Goal: Transaction & Acquisition: Book appointment/travel/reservation

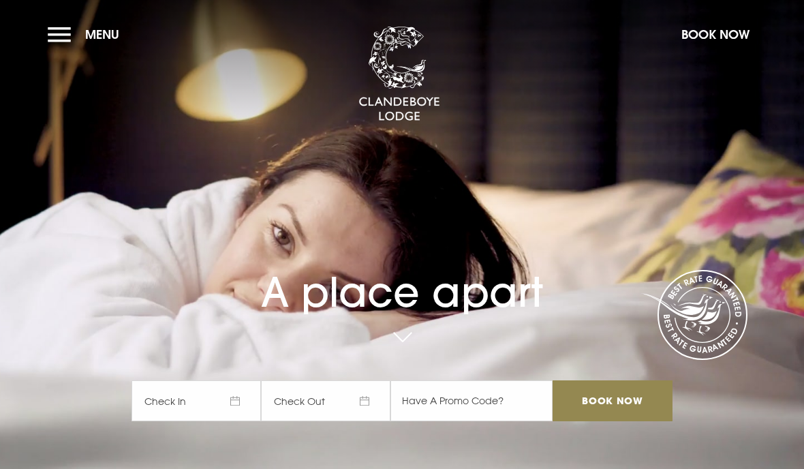
click at [711, 37] on button "Book Now" at bounding box center [716, 34] width 82 height 29
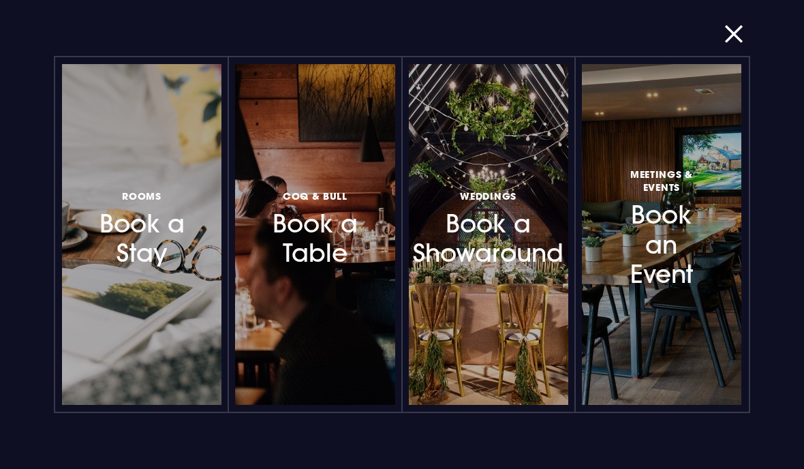
click at [205, 235] on div at bounding box center [205, 235] width 0 height 0
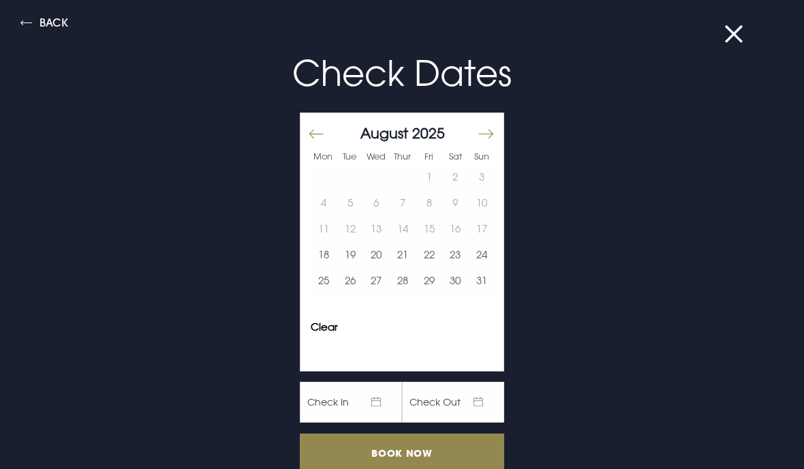
click at [400, 201] on table "1 2 3 4 5 6 7 8 9 10 11 12 13 14 15 16 17 18 19 20 21 22 23 24 25 26 27 28 29 3…" at bounding box center [403, 229] width 184 height 130
click at [493, 134] on button "Move forward to switch to the next month." at bounding box center [485, 134] width 16 height 29
click at [493, 132] on button "Move forward to switch to the next month." at bounding box center [485, 134] width 16 height 29
click at [483, 132] on button "Move forward to switch to the next month." at bounding box center [485, 134] width 16 height 29
click at [404, 200] on button "6" at bounding box center [403, 203] width 27 height 26
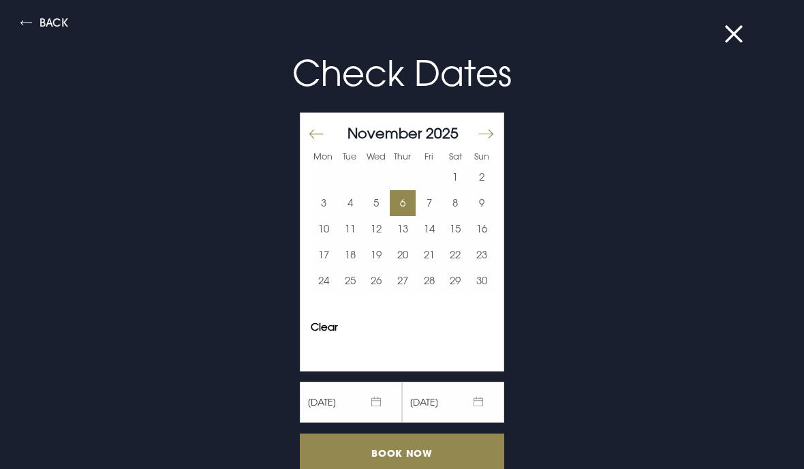
click at [434, 200] on button "7" at bounding box center [429, 203] width 27 height 26
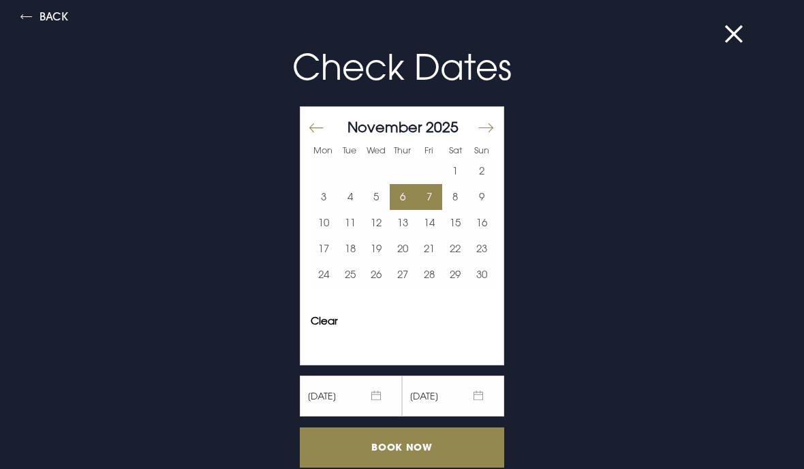
click at [421, 444] on input "Book Now" at bounding box center [402, 447] width 205 height 40
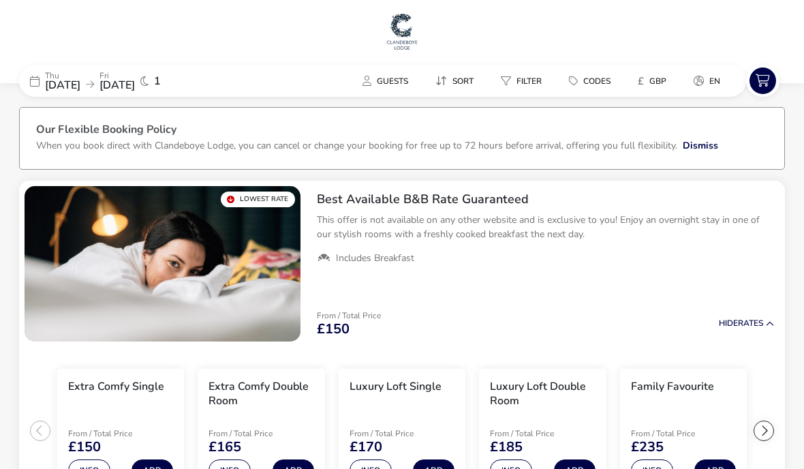
click at [80, 75] on p "Thu" at bounding box center [62, 76] width 35 height 8
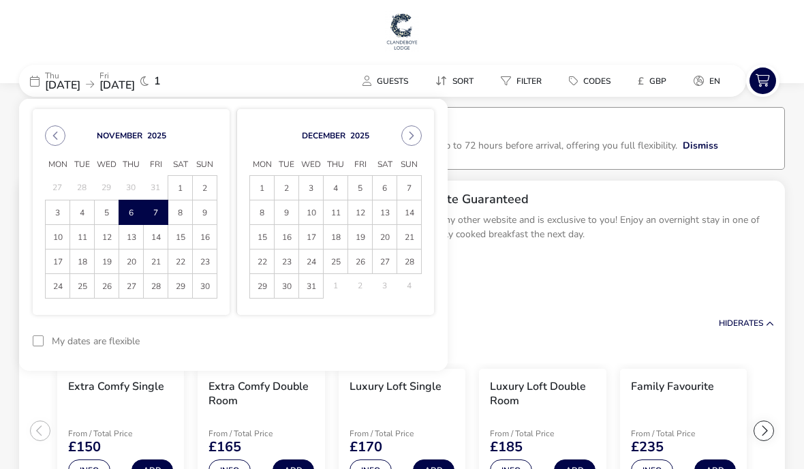
click at [182, 209] on span "8" at bounding box center [180, 213] width 22 height 24
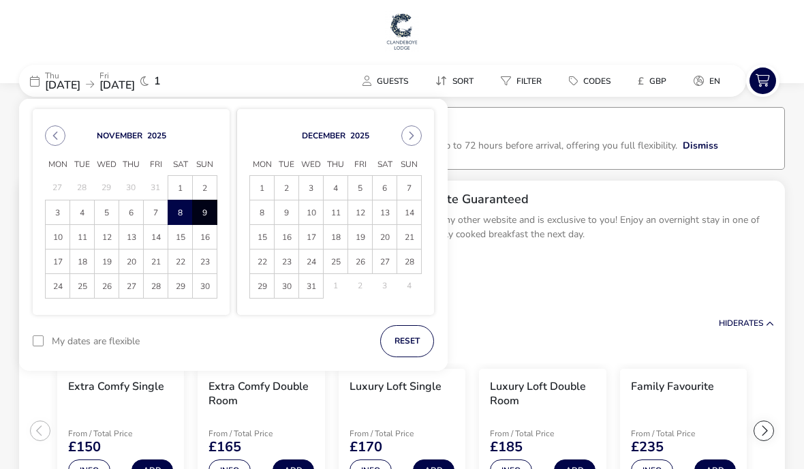
click at [207, 215] on span "9" at bounding box center [205, 213] width 22 height 24
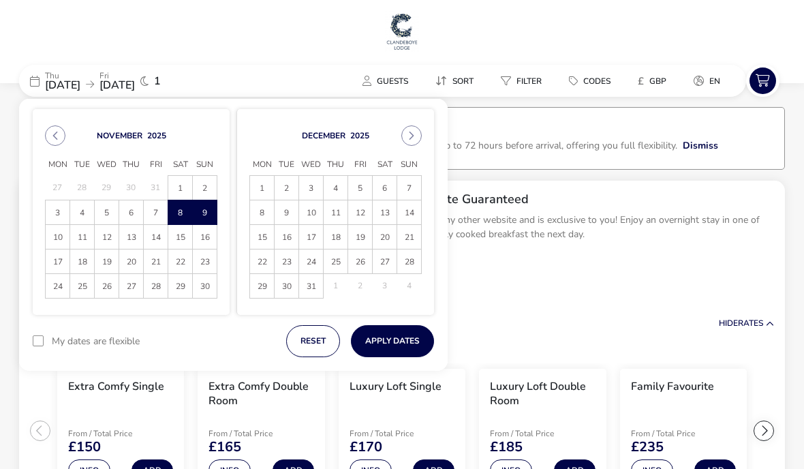
click at [397, 342] on button "Apply Dates" at bounding box center [392, 341] width 83 height 32
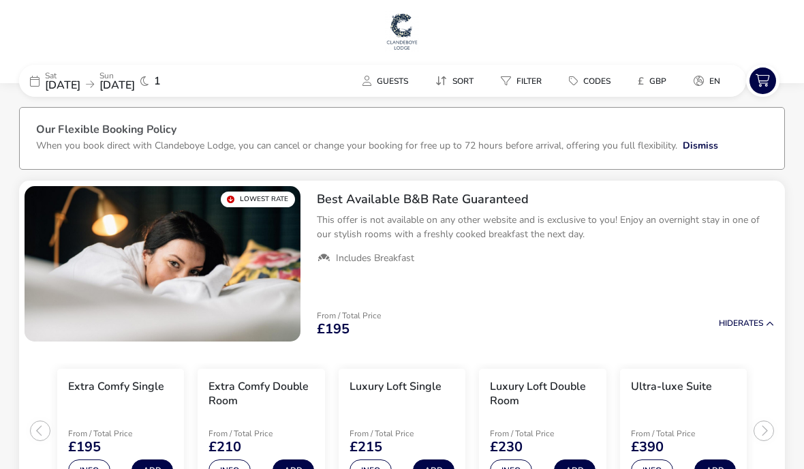
click at [135, 79] on span "[DATE]" at bounding box center [117, 85] width 35 height 15
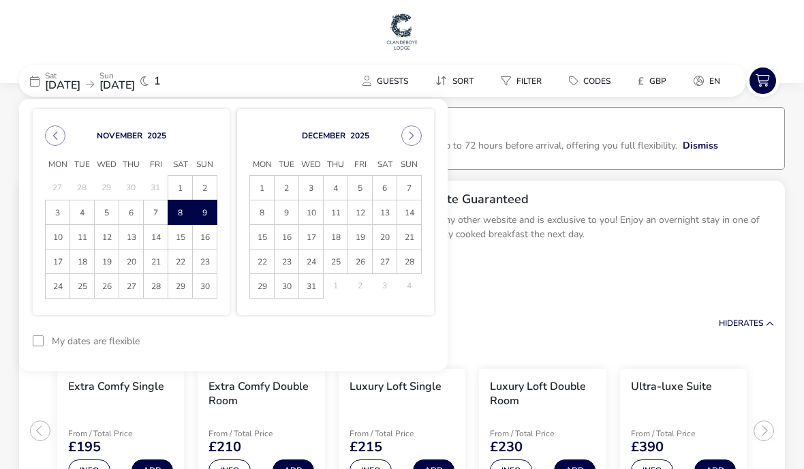
click at [148, 217] on span "7" at bounding box center [156, 213] width 22 height 24
click at [179, 207] on span "8" at bounding box center [180, 213] width 22 height 24
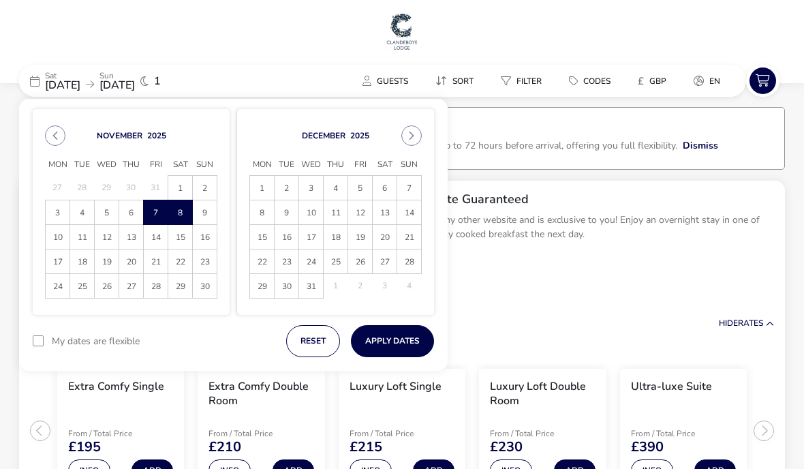
click at [391, 343] on button "Apply Dates" at bounding box center [392, 341] width 83 height 32
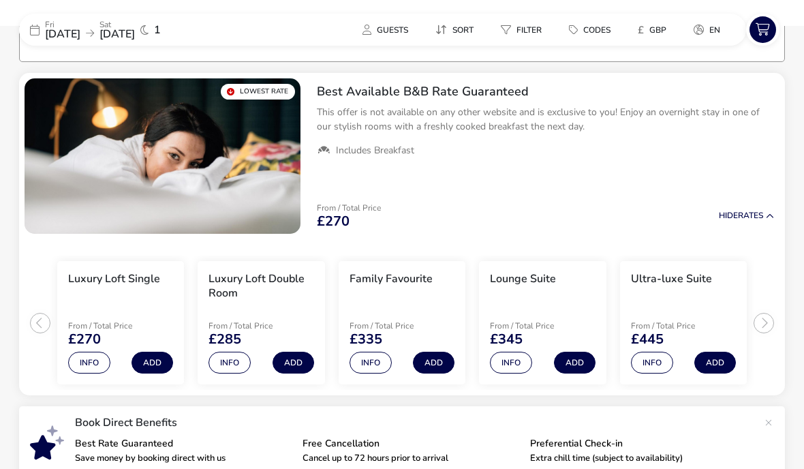
scroll to position [111, 0]
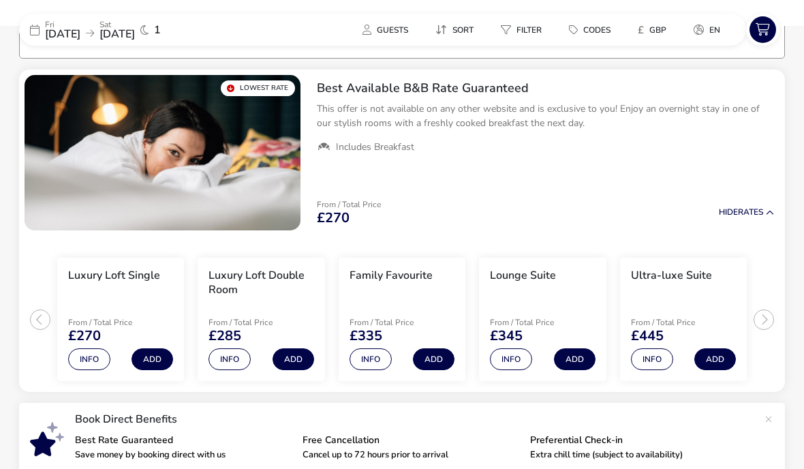
click at [80, 29] on span "[DATE]" at bounding box center [62, 34] width 35 height 15
click at [80, 25] on p "Fri" at bounding box center [62, 24] width 35 height 8
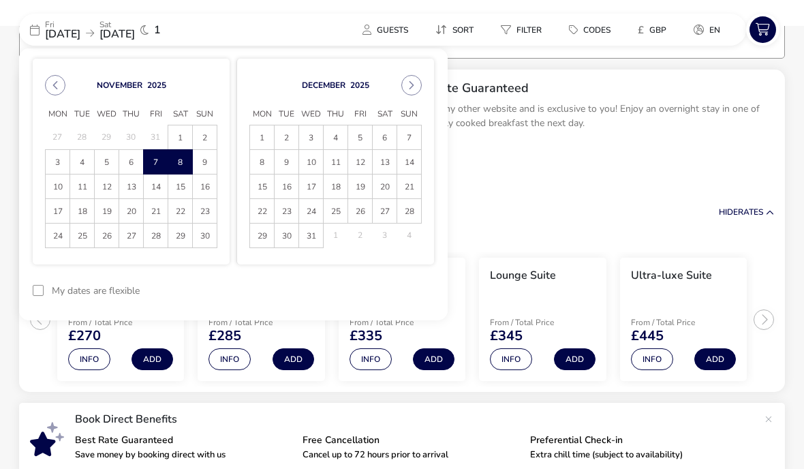
click at [128, 162] on span "6" at bounding box center [131, 163] width 22 height 24
click at [156, 162] on span "7" at bounding box center [156, 163] width 22 height 24
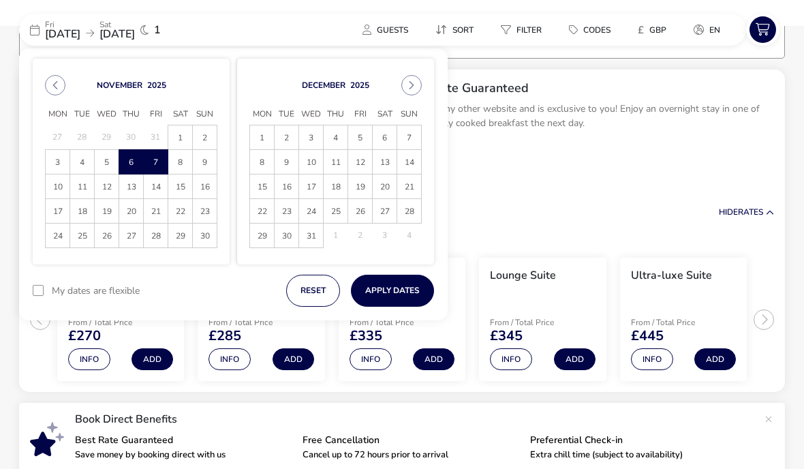
click at [388, 287] on button "Apply Dates" at bounding box center [392, 291] width 83 height 32
